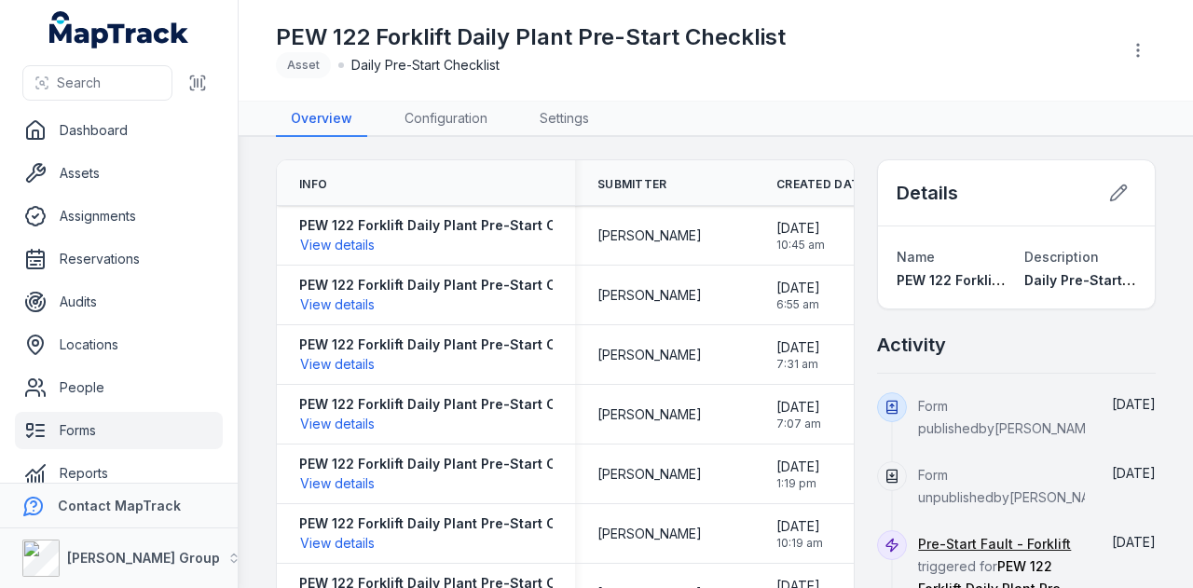
scroll to position [22, 0]
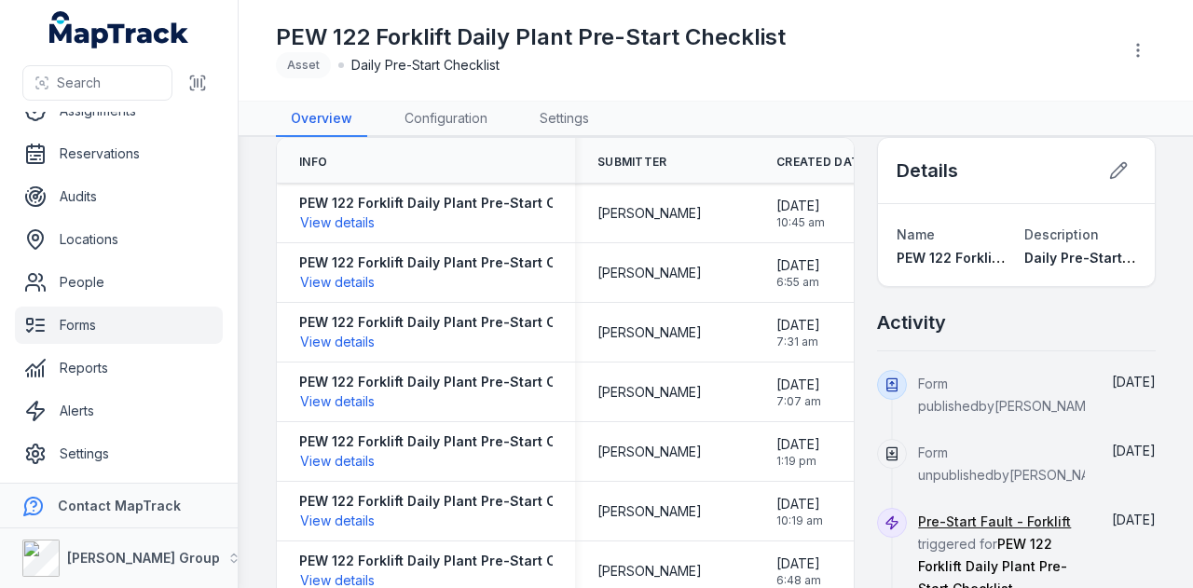
click at [95, 322] on link "Forms" at bounding box center [119, 325] width 208 height 37
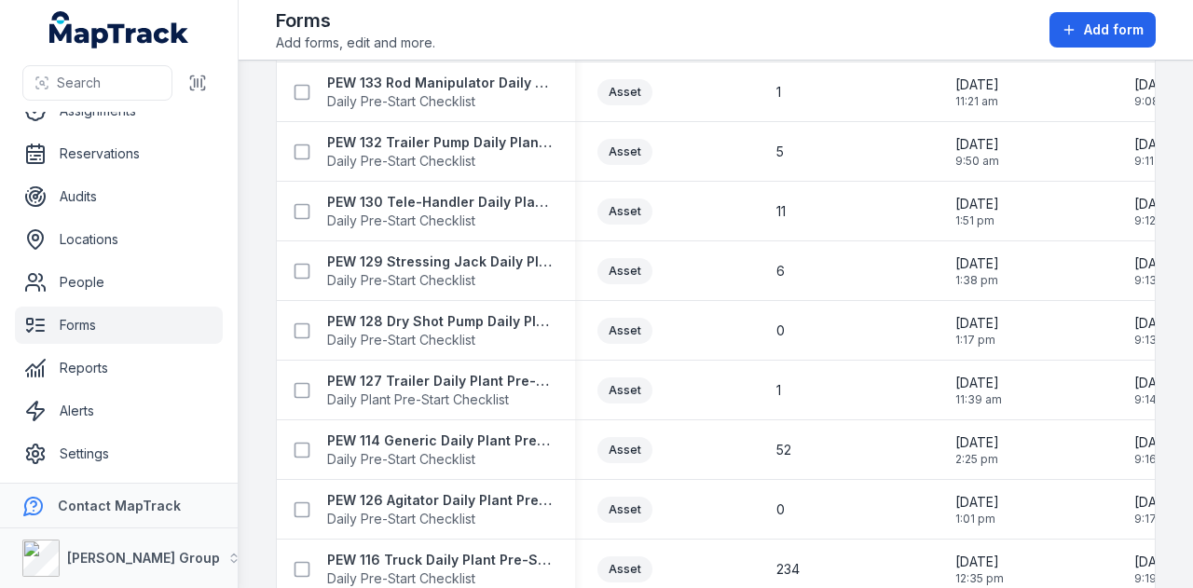
scroll to position [1305, 0]
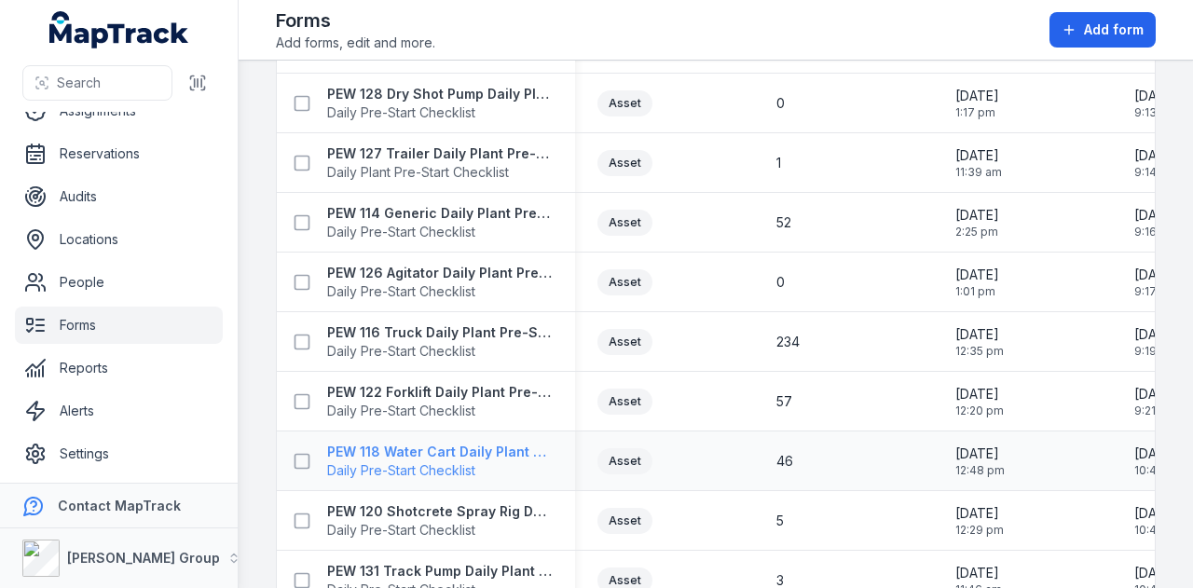
click at [455, 452] on strong "PEW 118 Water Cart Daily Plant Pre-Start Checklist" at bounding box center [440, 452] width 226 height 19
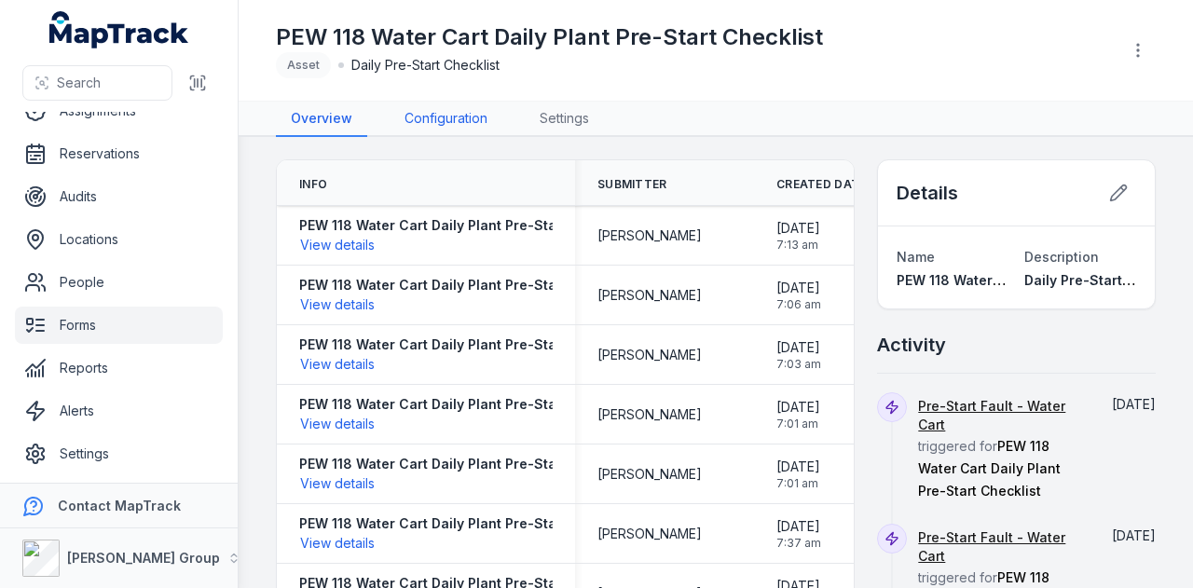
click at [434, 111] on link "Configuration" at bounding box center [446, 119] width 113 height 35
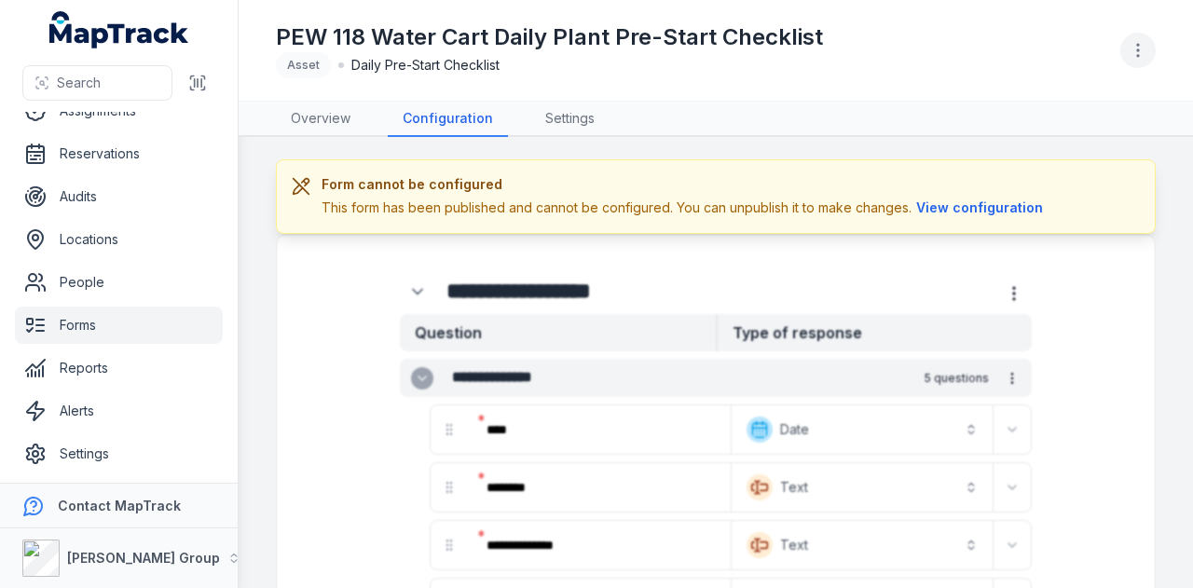
click at [1148, 53] on button "button" at bounding box center [1137, 50] width 35 height 35
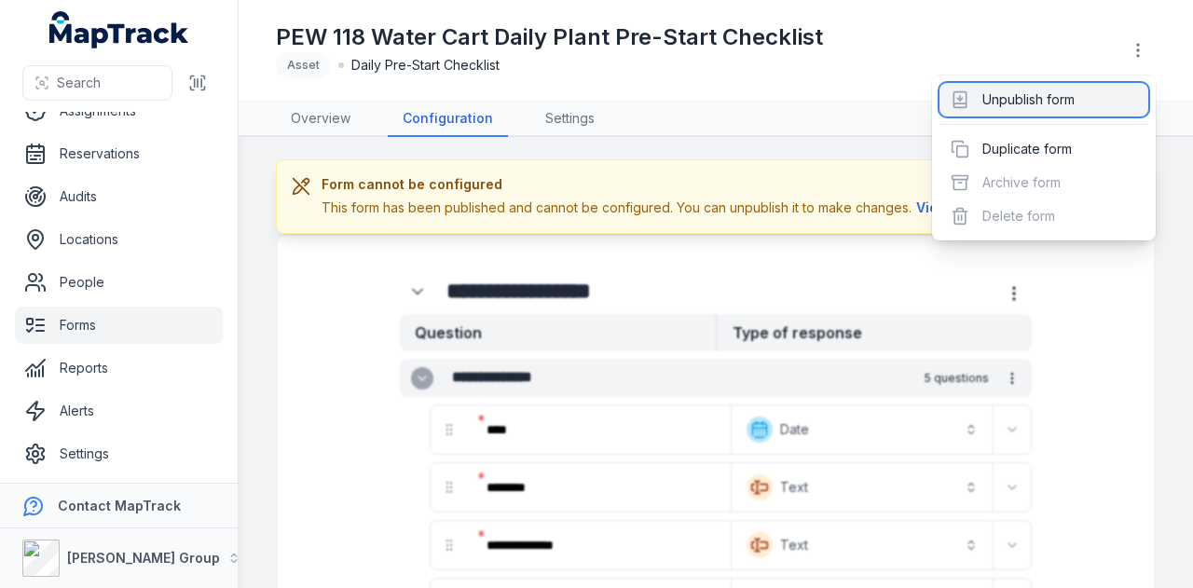
click at [1095, 103] on div "Unpublish form" at bounding box center [1043, 100] width 209 height 34
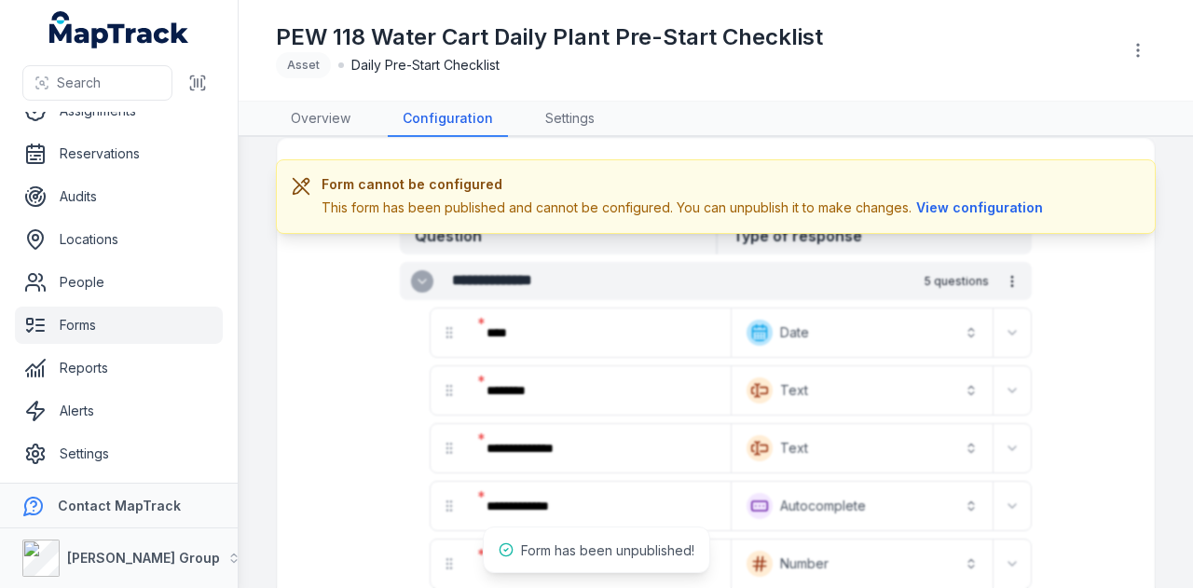
scroll to position [186, 0]
